Goal: Information Seeking & Learning: Learn about a topic

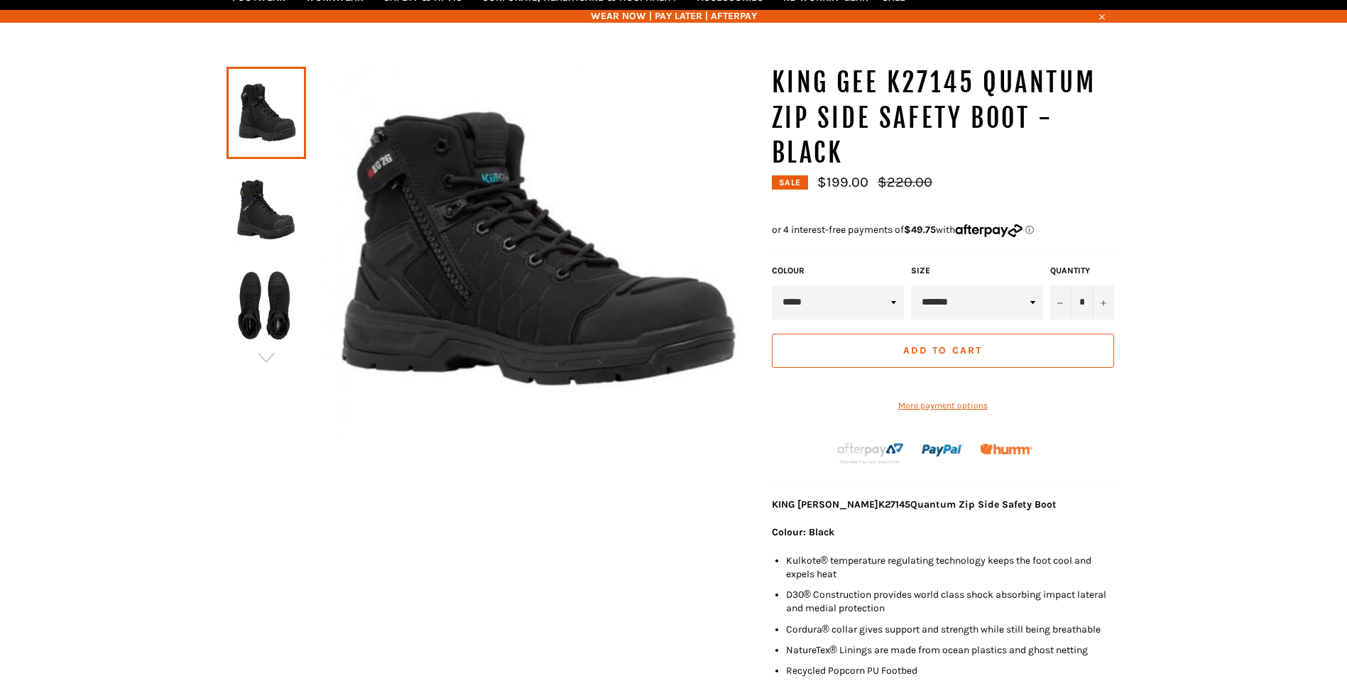
scroll to position [177, 0]
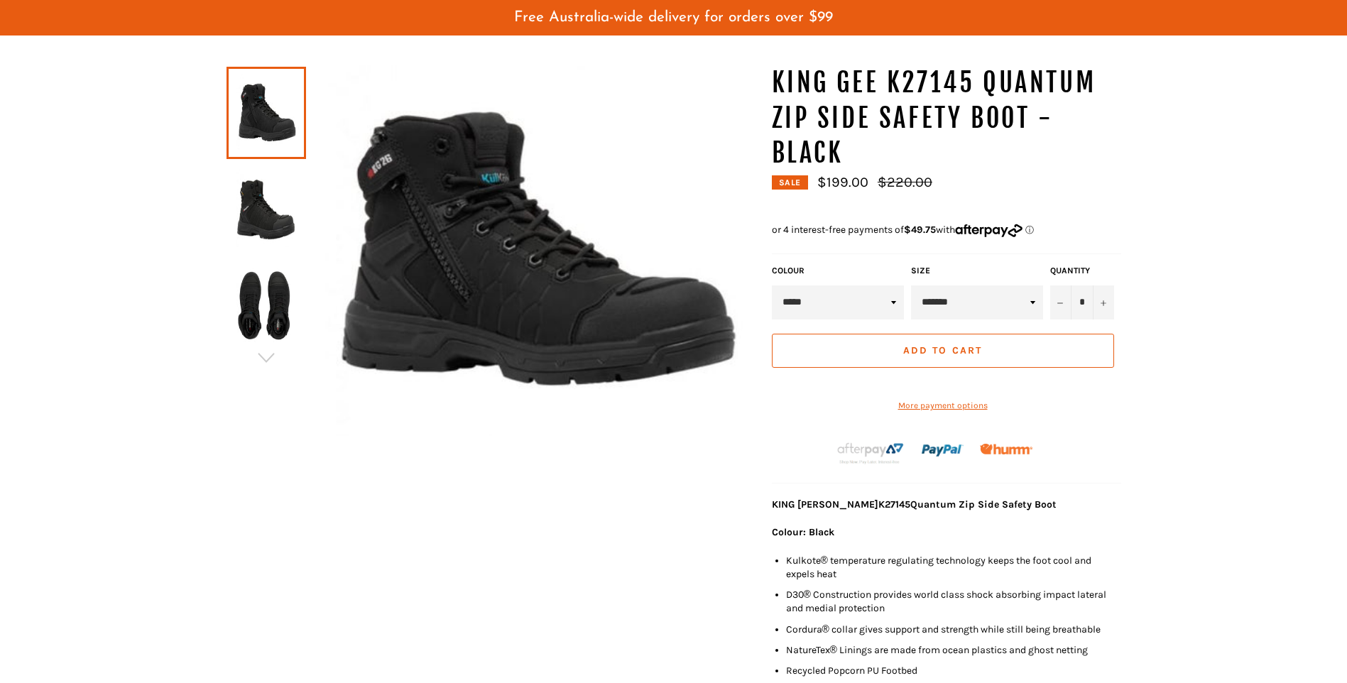
click at [289, 228] on img at bounding box center [266, 208] width 65 height 78
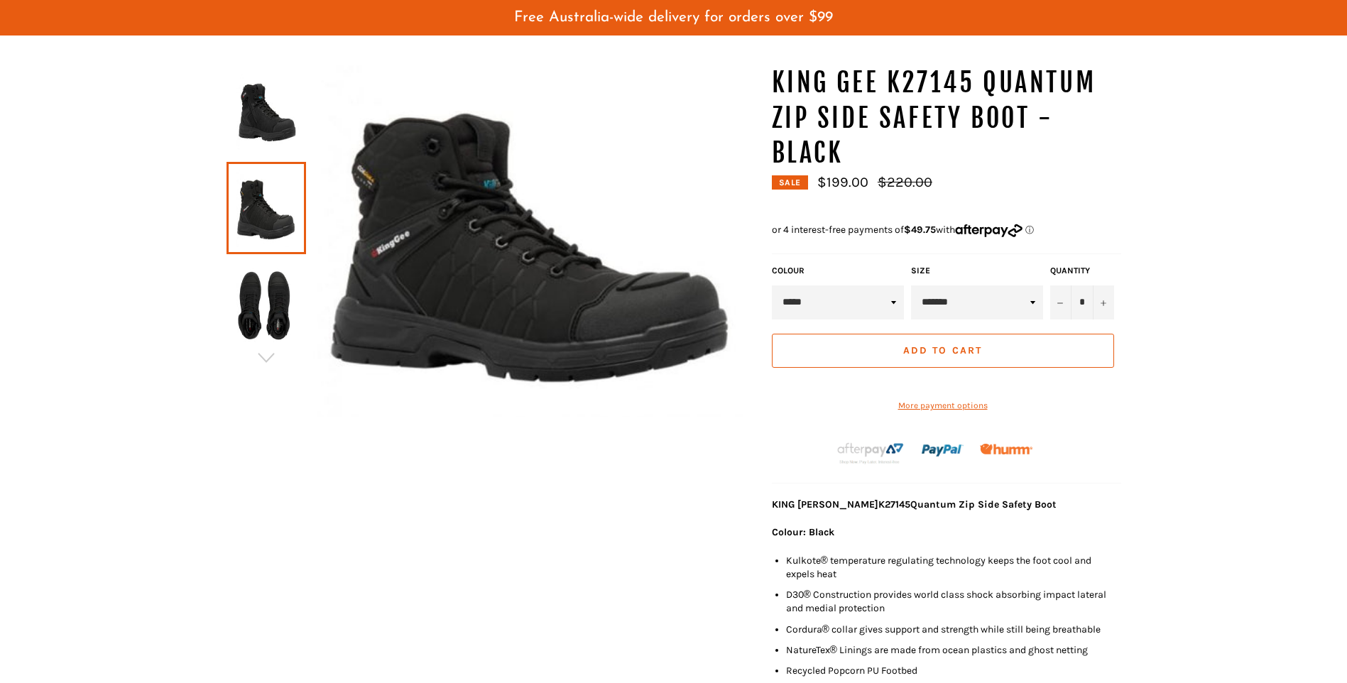
click at [532, 288] on img at bounding box center [531, 240] width 451 height 351
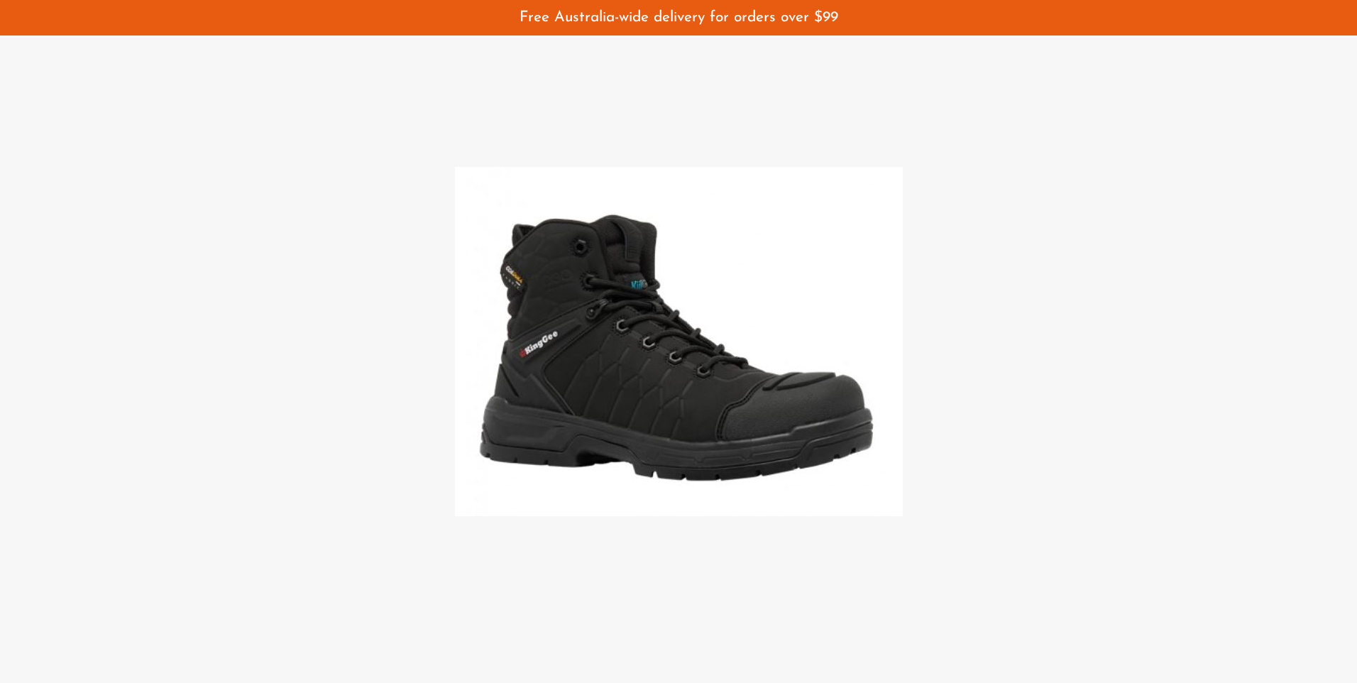
click at [1120, 298] on div at bounding box center [678, 341] width 1357 height 683
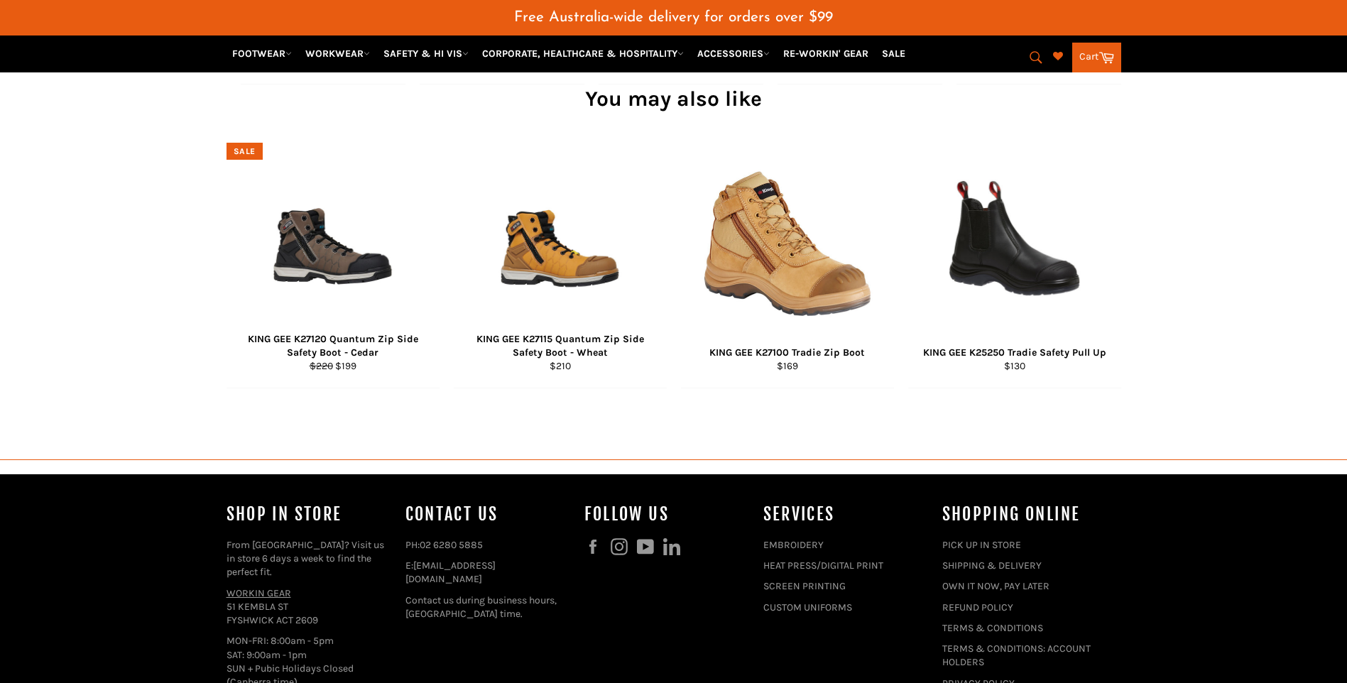
scroll to position [1420, 0]
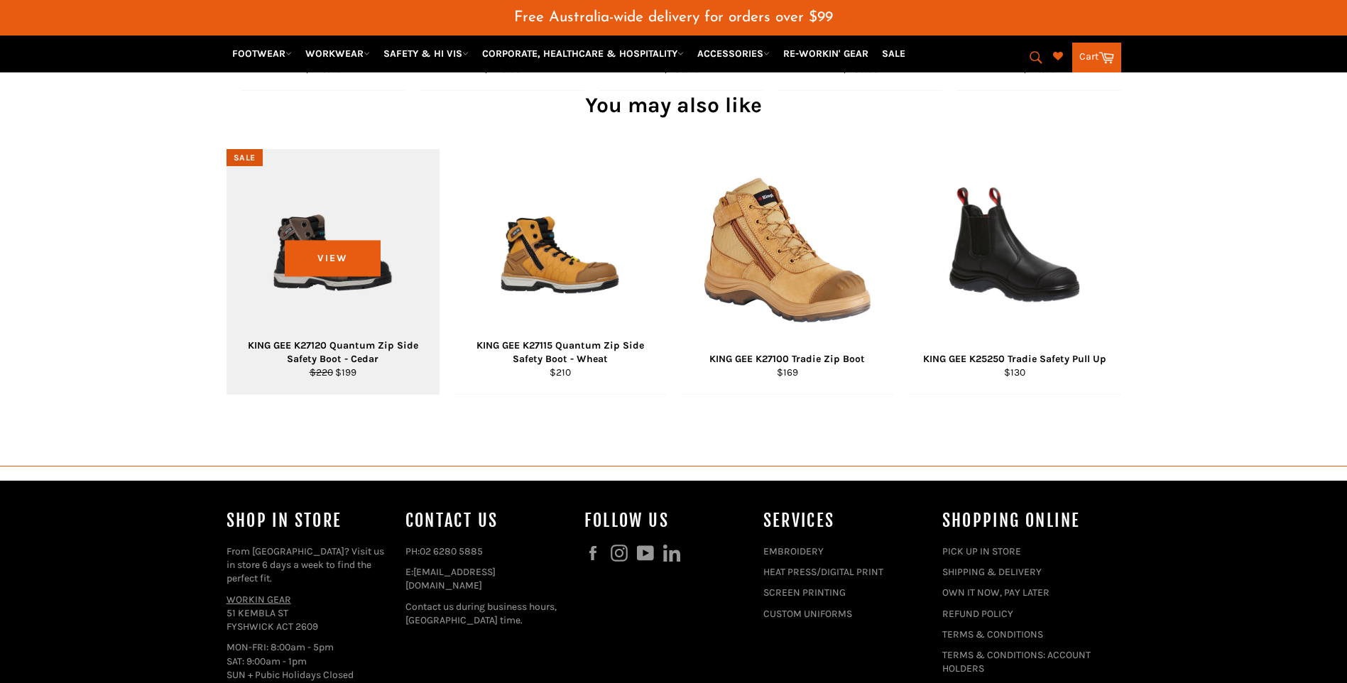
click at [363, 366] on div "KING GEE K27120 Quantum Zip Side Safety Boot - Cedar" at bounding box center [332, 353] width 195 height 28
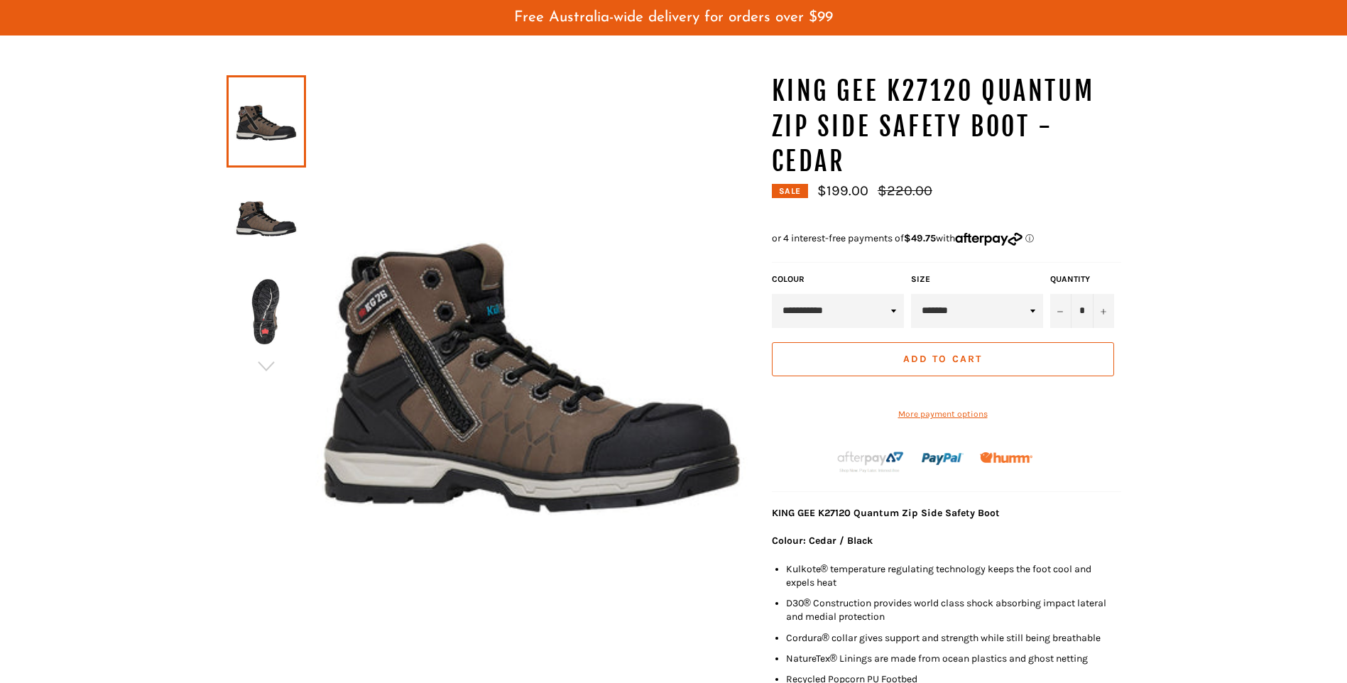
scroll to position [35, 0]
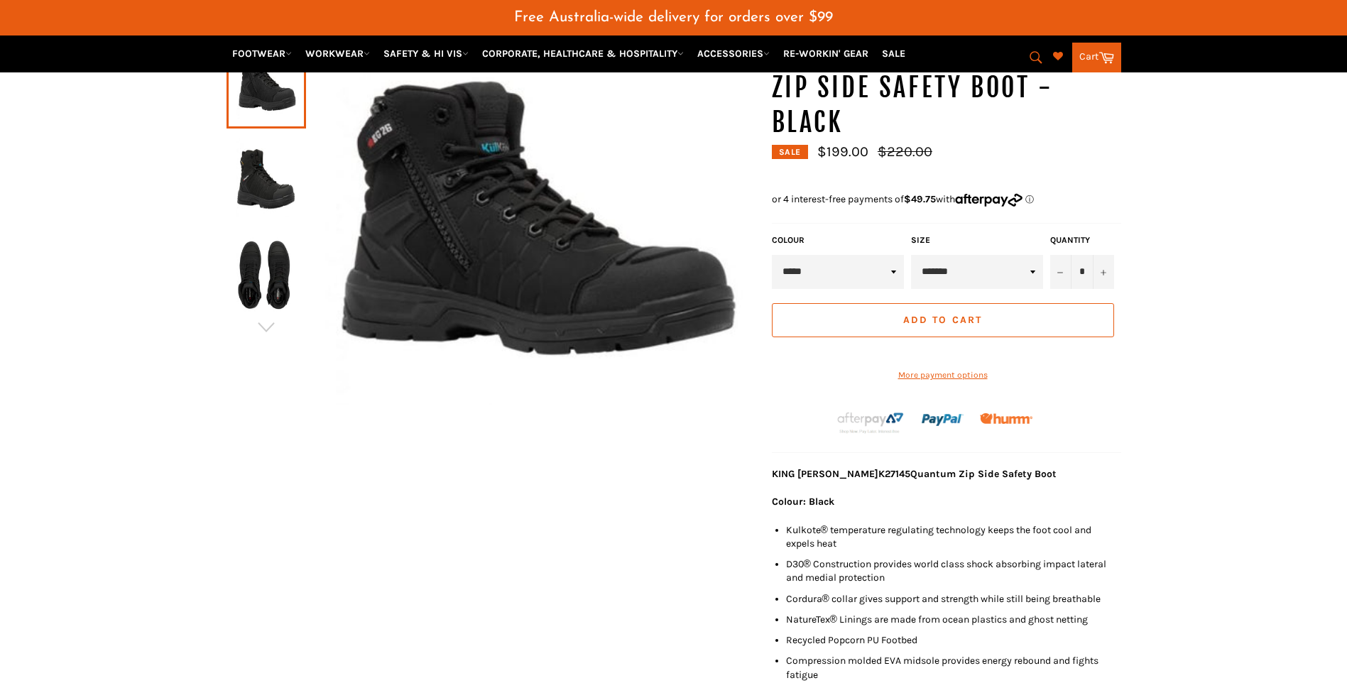
scroll to position [71, 0]
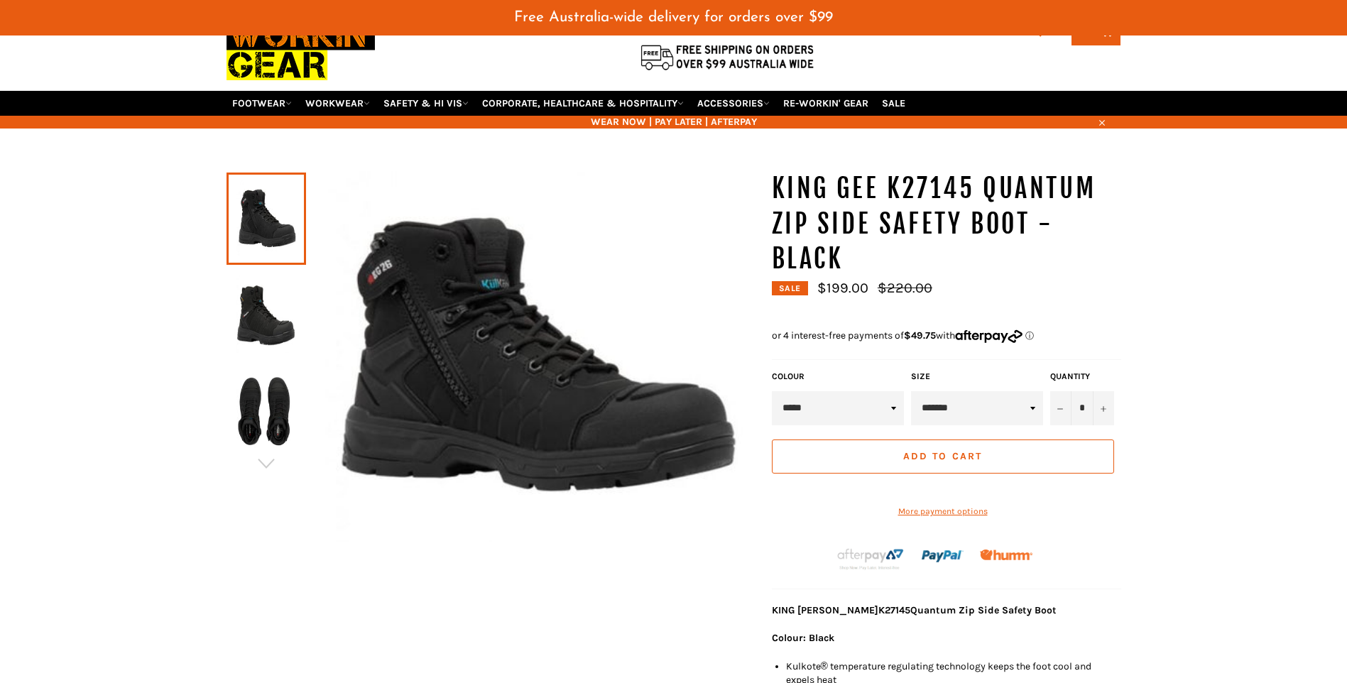
click at [515, 322] on img at bounding box center [531, 356] width 451 height 371
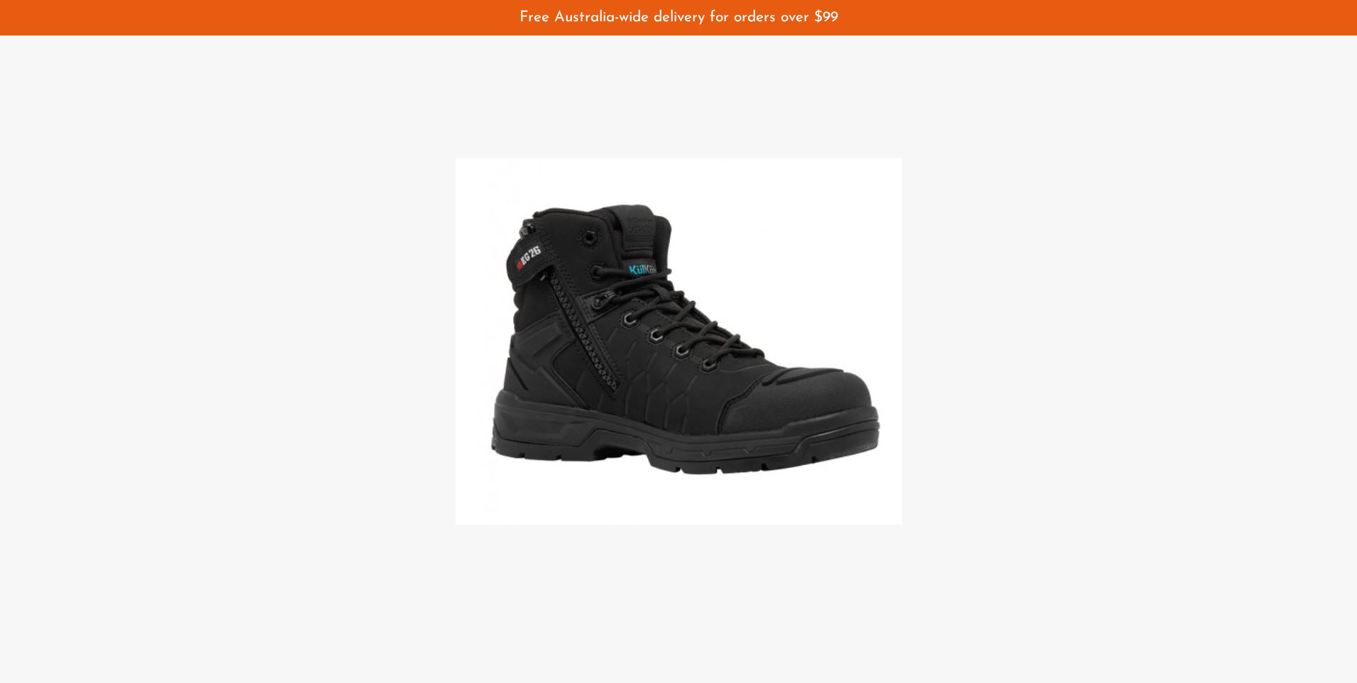
click at [703, 290] on img at bounding box center [679, 341] width 446 height 366
click at [973, 300] on div at bounding box center [678, 341] width 1357 height 683
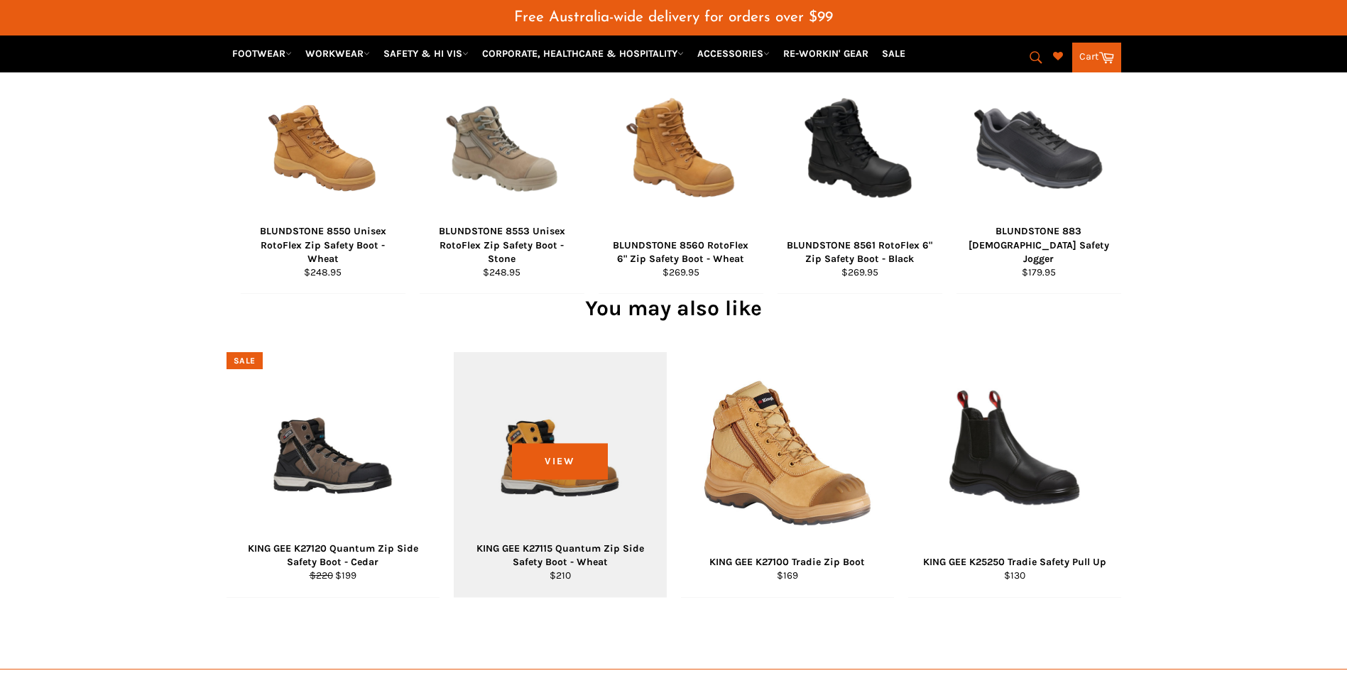
scroll to position [1349, 0]
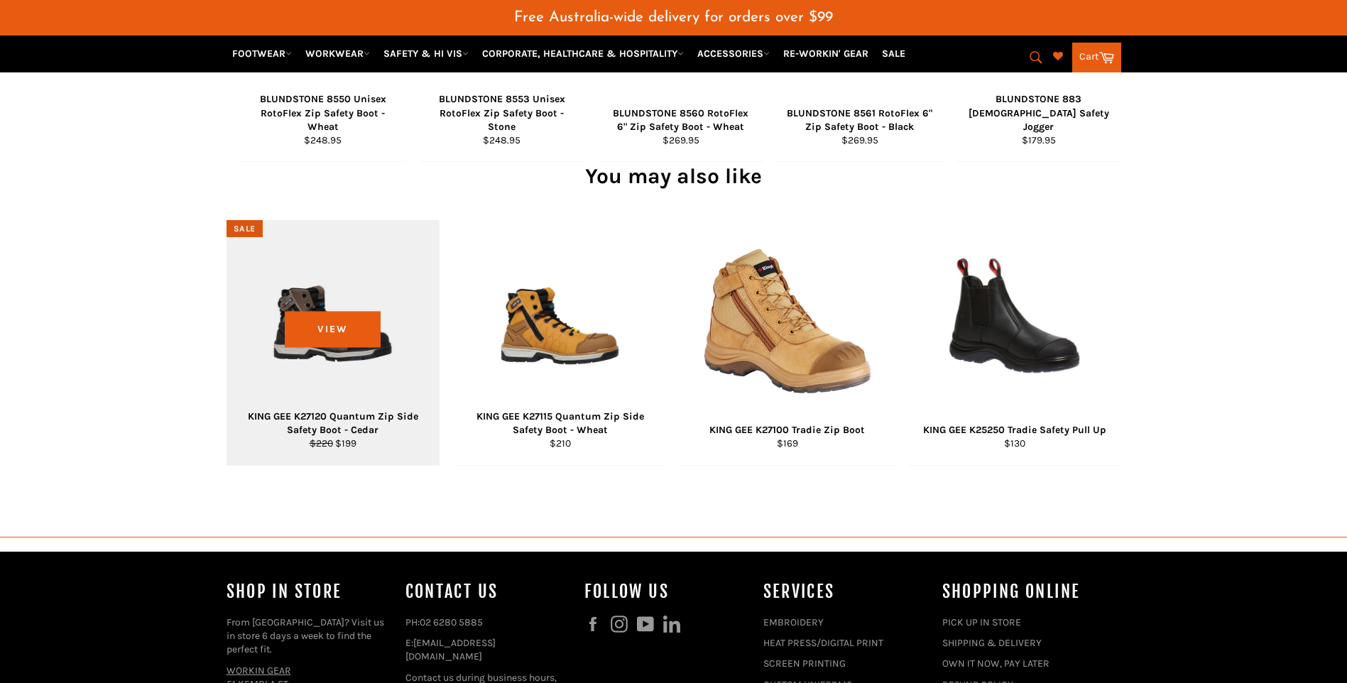
click at [341, 302] on div "View" at bounding box center [332, 342] width 213 height 245
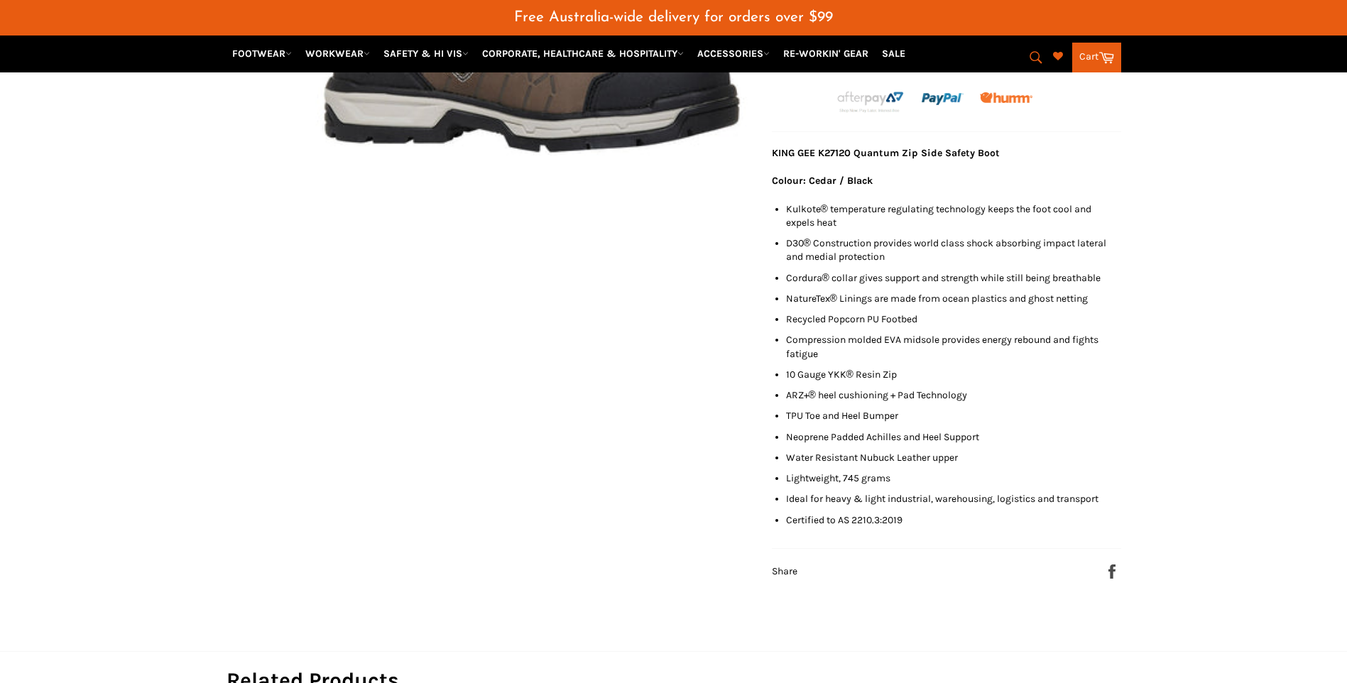
scroll to position [532, 0]
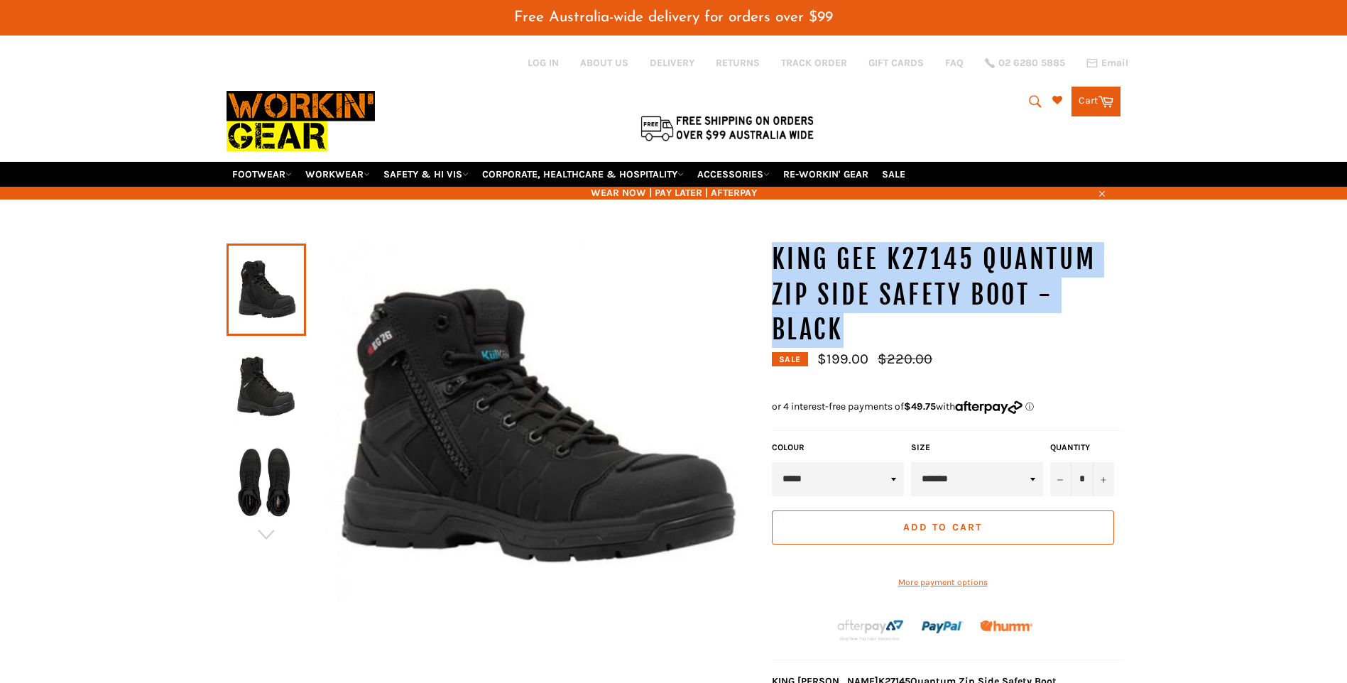
drag, startPoint x: 775, startPoint y: 255, endPoint x: 921, endPoint y: 329, distance: 164.1
click at [921, 329] on h1 "KING GEE K27145 Quantum Zip Side Safety Boot - Black" at bounding box center [946, 295] width 349 height 106
copy h1 "KING GEE K27145 Quantum Zip Side Safety Boot - Black"
